Goal: Find specific page/section: Find specific page/section

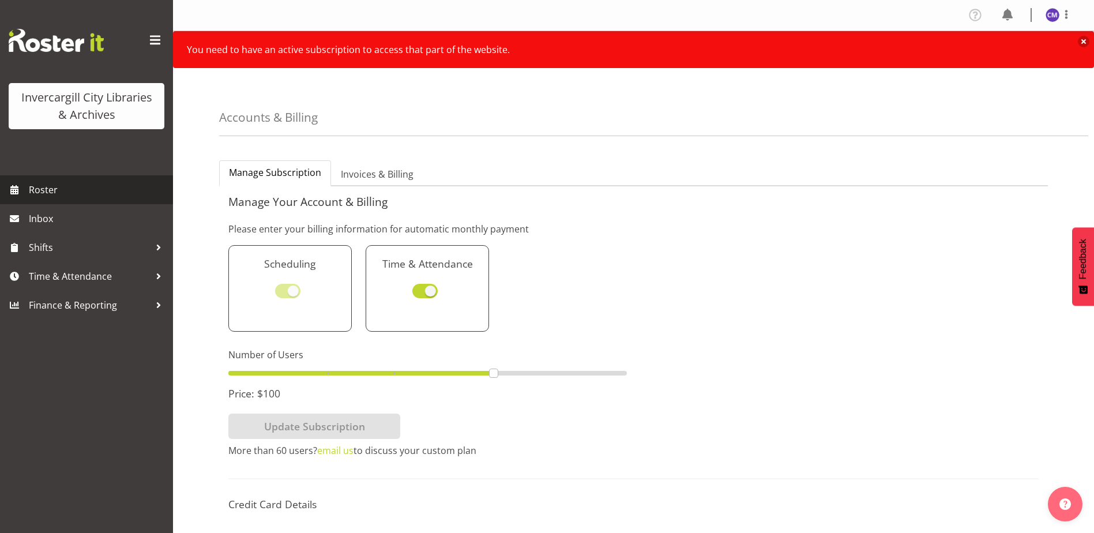
click at [69, 187] on span "Roster" at bounding box center [98, 189] width 138 height 17
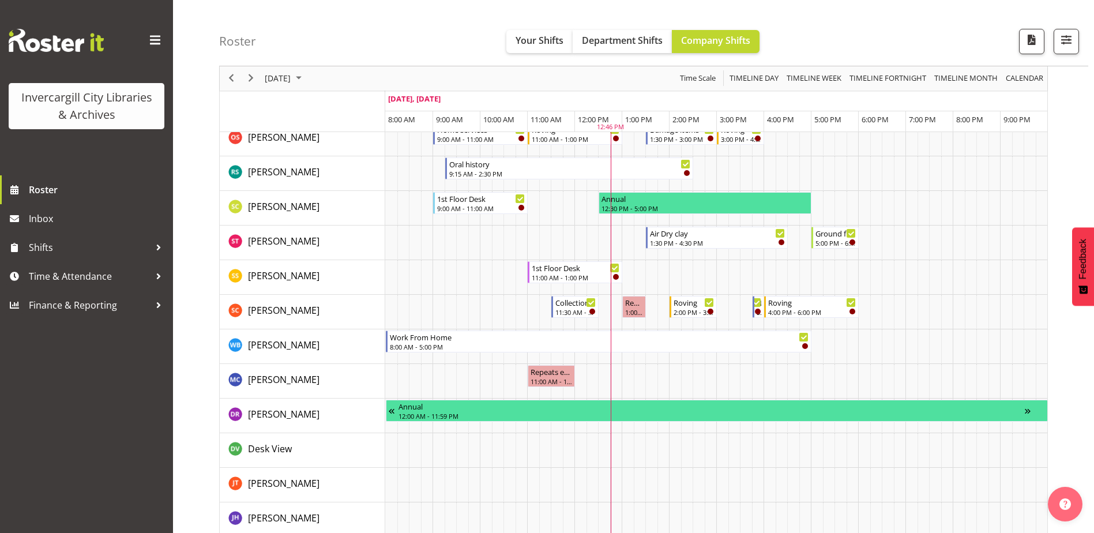
scroll to position [692, 0]
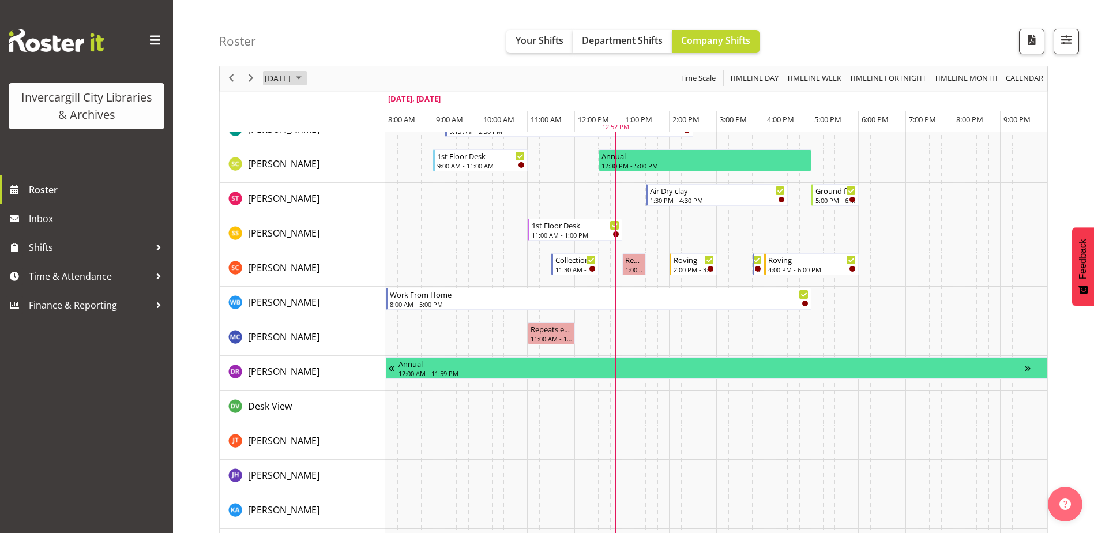
click at [288, 82] on span "[DATE]" at bounding box center [277, 78] width 28 height 14
click at [363, 145] on span "3" at bounding box center [368, 146] width 17 height 17
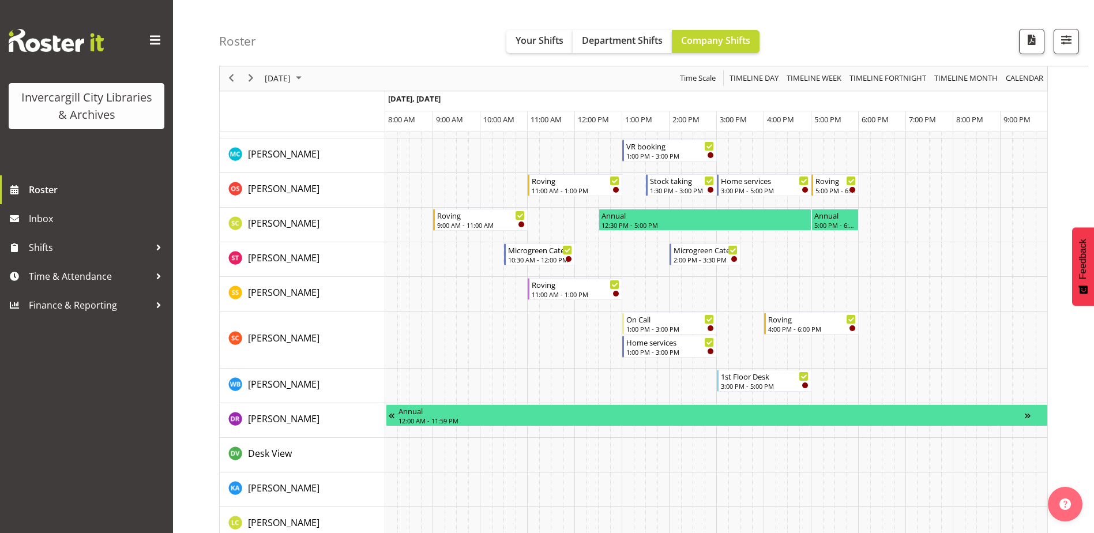
scroll to position [807, 0]
